Goal: Task Accomplishment & Management: Use online tool/utility

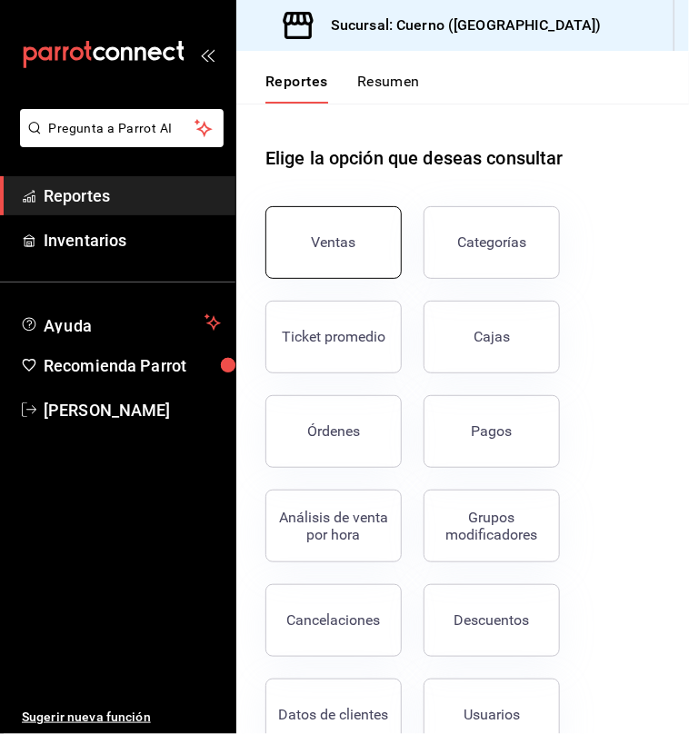
click at [331, 245] on div "Ventas" at bounding box center [334, 242] width 45 height 17
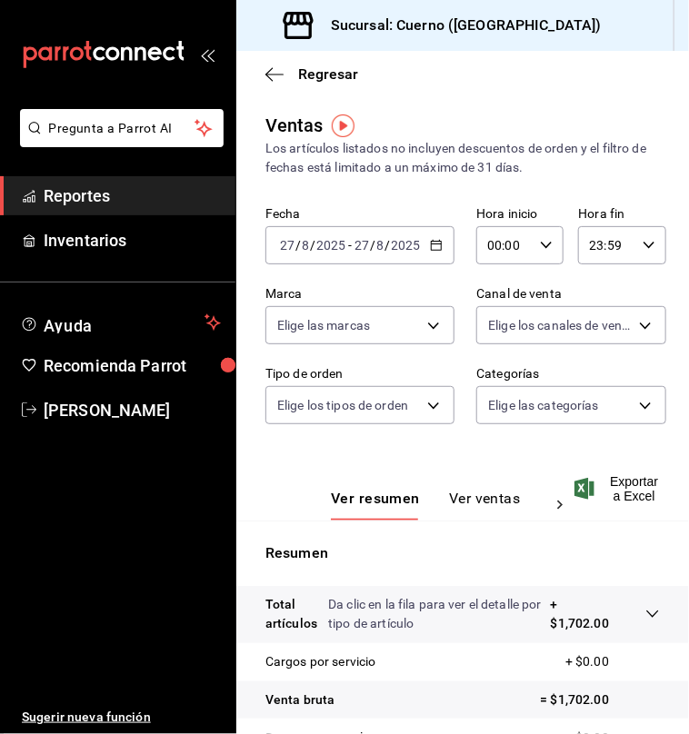
click at [323, 246] on input "2025" at bounding box center [330, 245] width 31 height 15
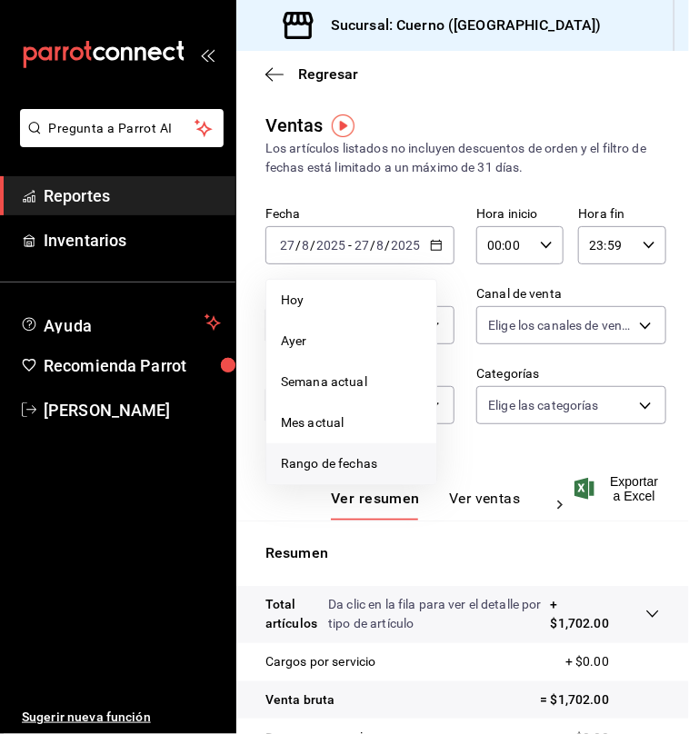
click at [315, 461] on span "Rango de fechas" at bounding box center [351, 463] width 141 height 19
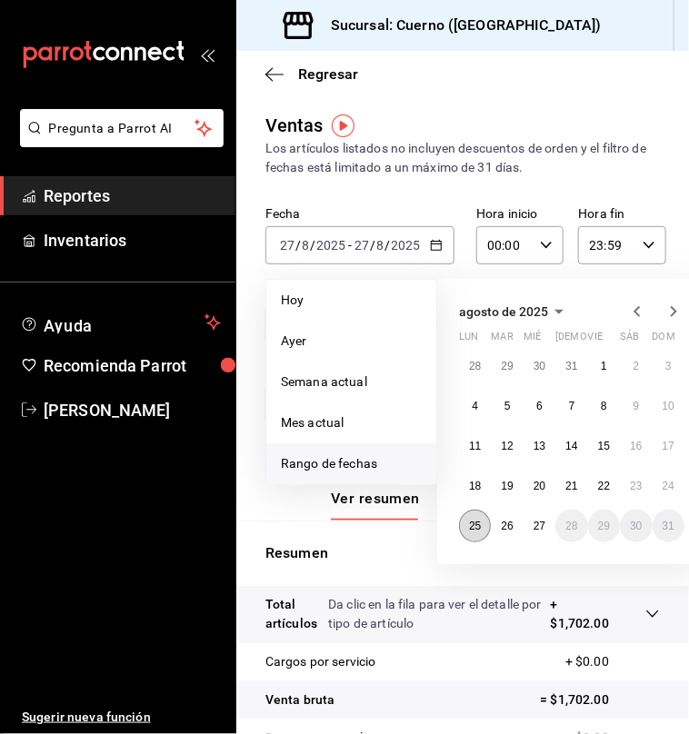
click at [476, 528] on abbr "25" at bounding box center [475, 526] width 12 height 13
click at [510, 526] on abbr "26" at bounding box center [507, 526] width 12 height 13
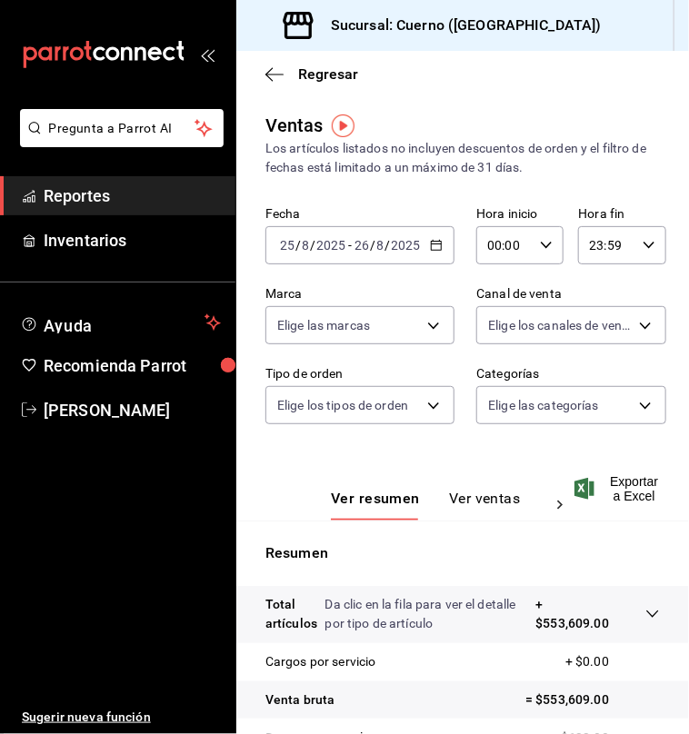
click at [520, 246] on input "00:00" at bounding box center [504, 245] width 56 height 36
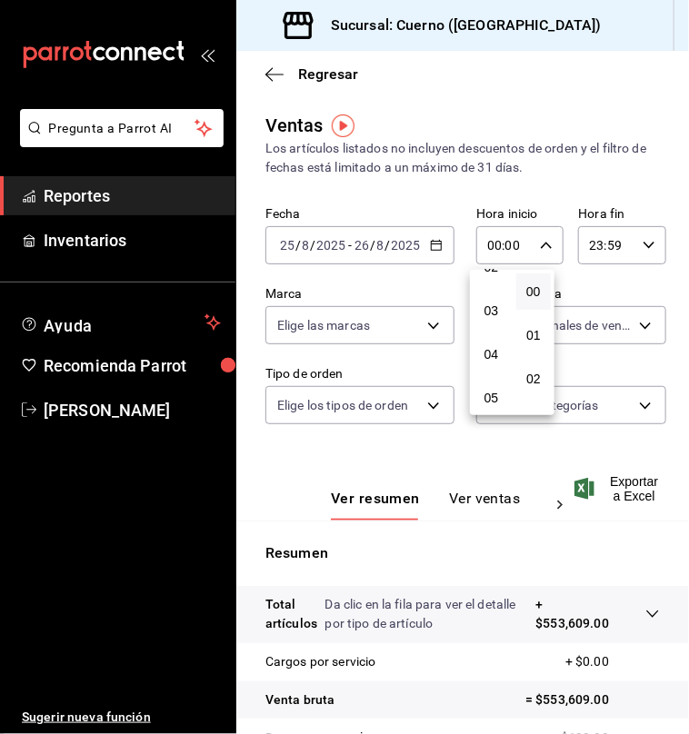
scroll to position [113, 0]
click at [494, 404] on span "05" at bounding box center [491, 397] width 14 height 15
type input "05:00"
click at [537, 295] on span "00" at bounding box center [534, 292] width 14 height 15
click at [606, 246] on div at bounding box center [344, 367] width 689 height 734
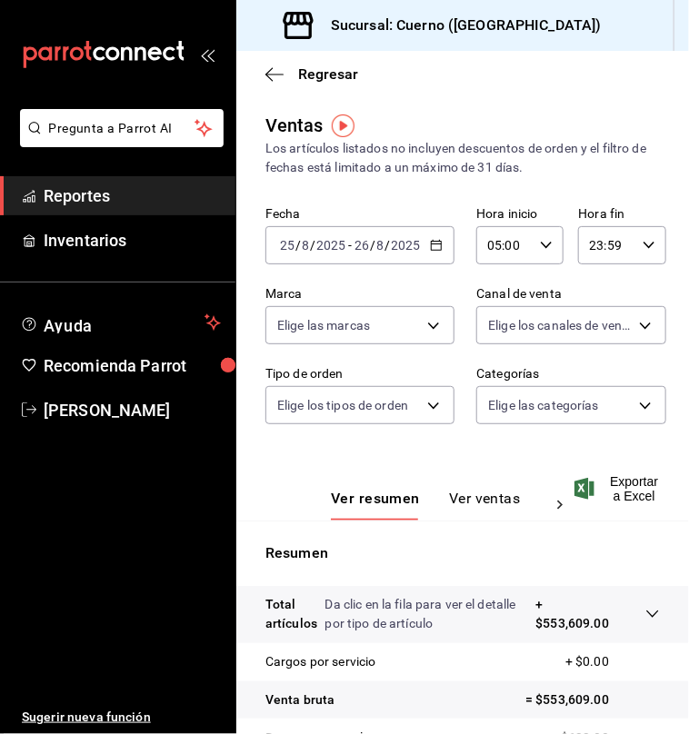
click at [604, 246] on input "23:59" at bounding box center [606, 245] width 56 height 36
click at [594, 281] on span "05" at bounding box center [591, 285] width 14 height 15
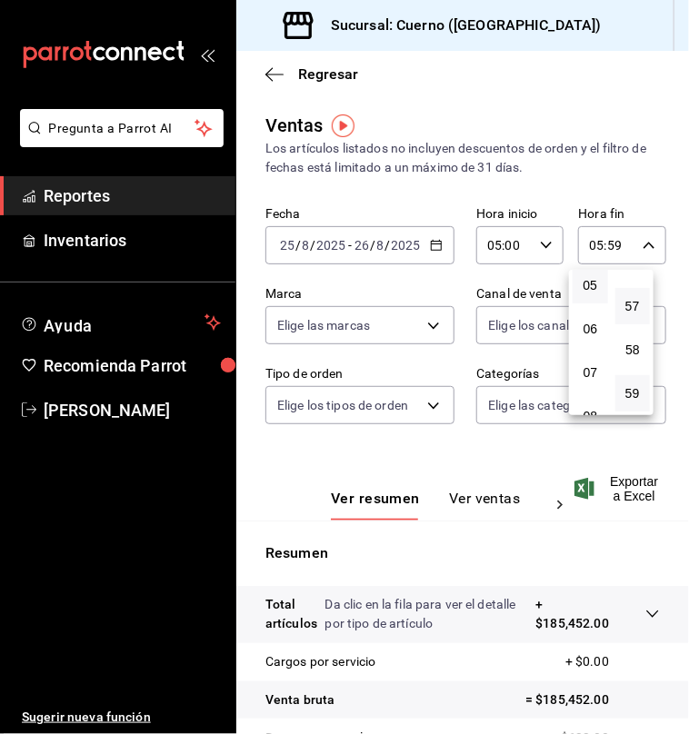
click at [631, 295] on button "57" at bounding box center [632, 306] width 35 height 36
click at [634, 285] on span "00" at bounding box center [633, 292] width 14 height 15
type input "05:00"
click at [632, 485] on div at bounding box center [344, 367] width 689 height 734
click at [632, 485] on span "Exportar a Excel" at bounding box center [619, 488] width 82 height 29
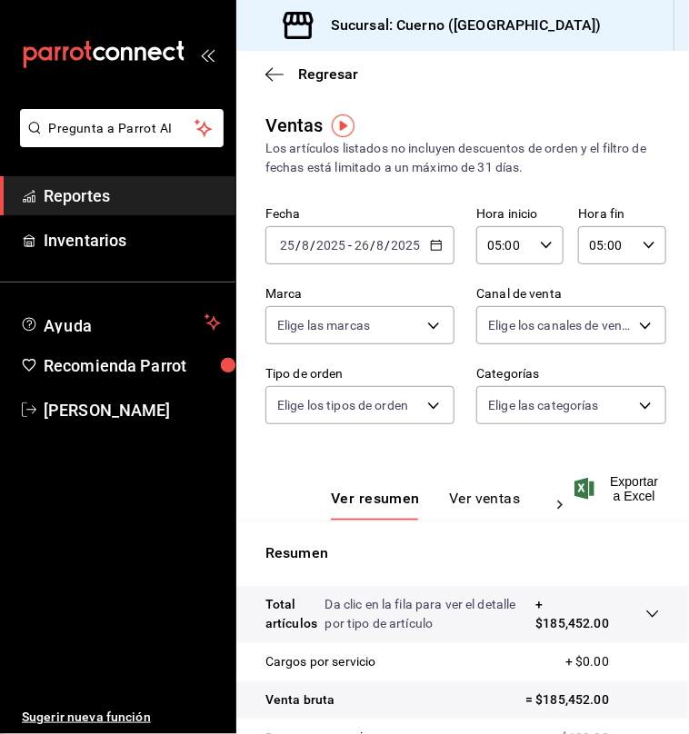
click at [268, 432] on div "Fecha 2025-08-25 25 / 8 / 2025 - 2025-08-26 26 / 8 / 2025 Hora inicio 05:00 Hor…" at bounding box center [462, 326] width 394 height 240
click at [354, 254] on div "2025-08-25 25 / 8 / 2025 - 2025-08-26 26 / 8 / 2025" at bounding box center [359, 245] width 189 height 38
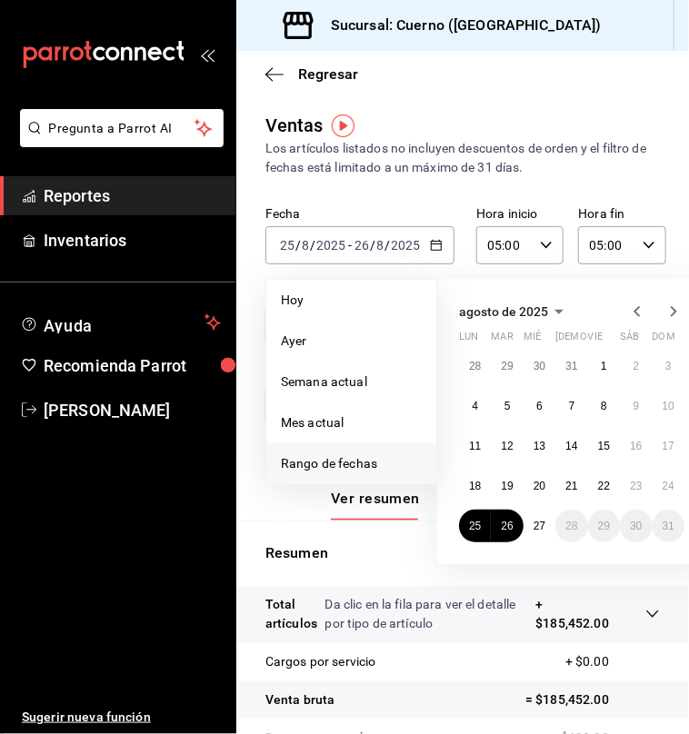
click at [329, 461] on span "Rango de fechas" at bounding box center [351, 463] width 141 height 19
click at [507, 525] on abbr "26" at bounding box center [507, 526] width 12 height 13
click at [534, 525] on abbr "27" at bounding box center [540, 526] width 12 height 13
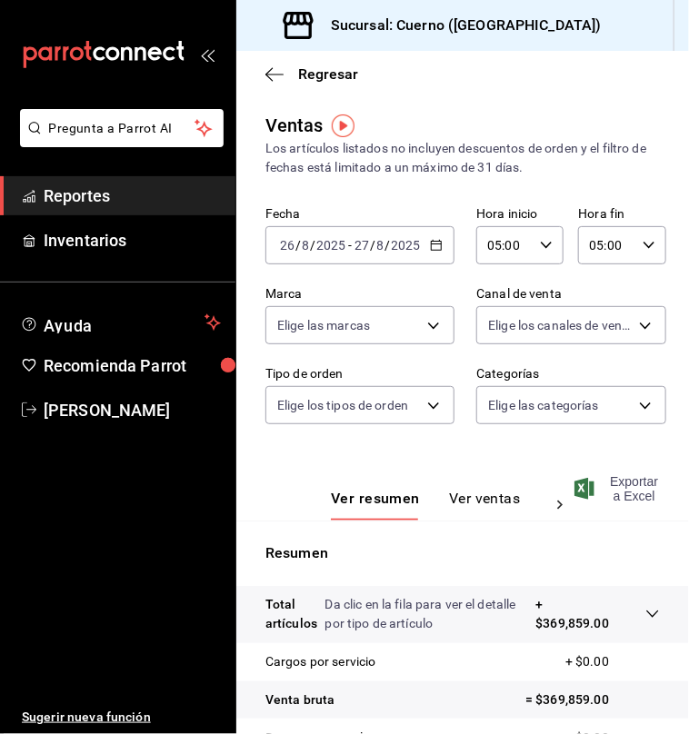
click at [598, 484] on span "Exportar a Excel" at bounding box center [619, 488] width 82 height 29
